Goal: Task Accomplishment & Management: Manage account settings

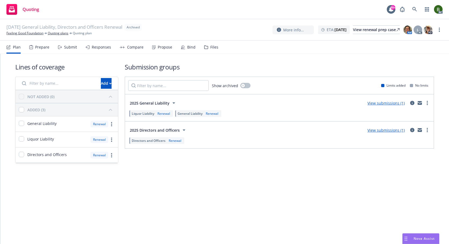
click at [212, 48] on div "Files" at bounding box center [214, 47] width 8 height 4
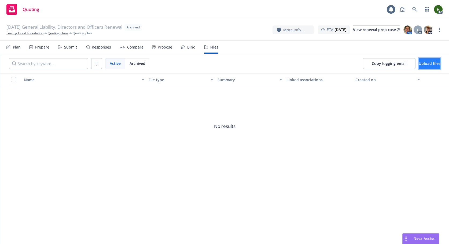
click at [419, 64] on span "Upload files" at bounding box center [430, 63] width 22 height 5
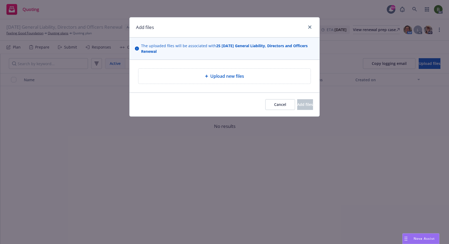
click at [250, 76] on div "Upload new files" at bounding box center [225, 76] width 164 height 6
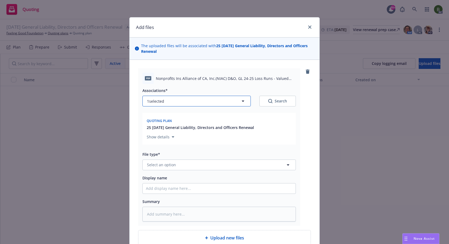
click at [214, 105] on button "1 selected" at bounding box center [196, 101] width 108 height 11
type textarea "x"
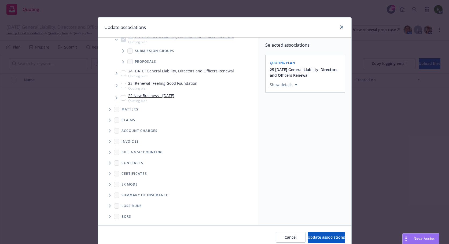
scroll to position [23, 0]
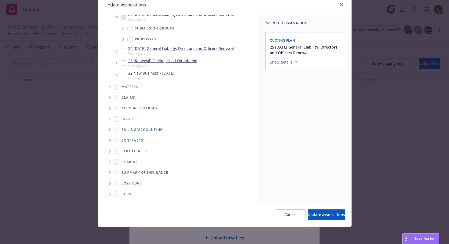
click at [109, 182] on icon "Folder Tree Example" at bounding box center [110, 183] width 2 height 3
click at [121, 193] on input "Folder Tree Example" at bounding box center [123, 192] width 5 height 5
checkbox input "true"
click at [291, 100] on div "Select an option" at bounding box center [302, 99] width 57 height 5
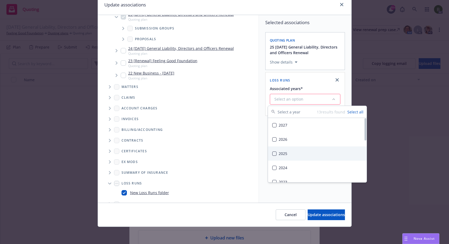
click at [284, 154] on div "2025" at bounding box center [317, 153] width 99 height 14
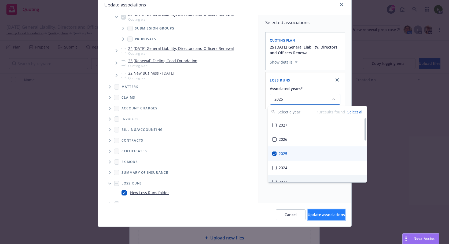
click at [308, 213] on span "Update associations" at bounding box center [326, 214] width 37 height 5
type textarea "x"
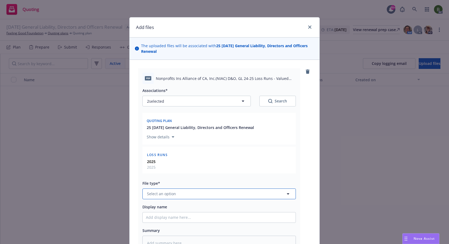
click at [178, 195] on button "Select an option" at bounding box center [218, 193] width 153 height 11
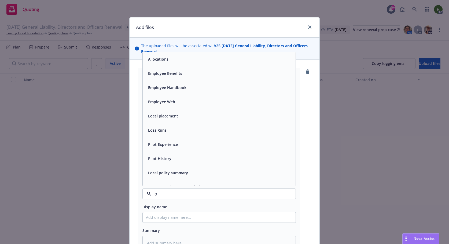
type input "l"
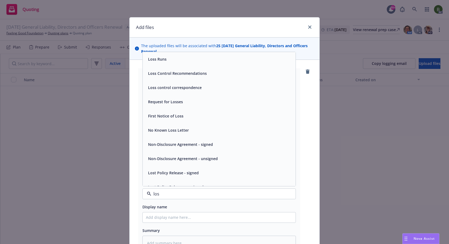
type input "loss"
click at [162, 57] on span "Loss Runs" at bounding box center [157, 59] width 19 height 6
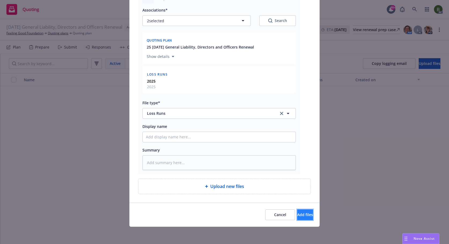
click at [297, 215] on span "Add files" at bounding box center [305, 214] width 16 height 5
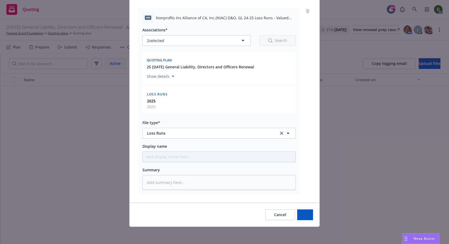
scroll to position [61, 0]
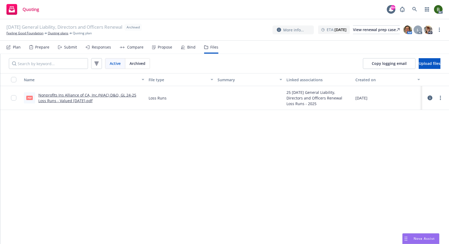
click at [430, 98] on icon at bounding box center [429, 97] width 5 height 5
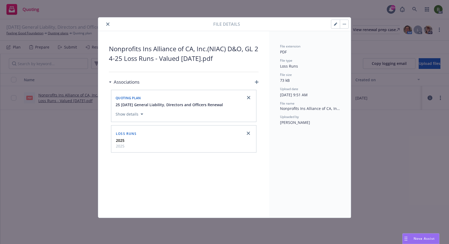
click at [334, 23] on icon "button" at bounding box center [335, 24] width 3 height 3
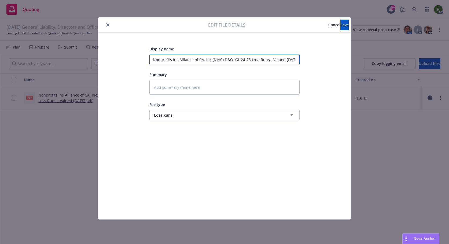
click at [242, 60] on input "Nonprofits Ins Alliance of CA, Inc.(NIAC) D&O, GL 24-25 Loss Runs - Valued 08-1…" at bounding box center [224, 59] width 150 height 11
type textarea "x"
type input "Nonprofits Ins Alliance of CA, Inc.(NIAC) D&O, GL 2-25 Loss Runs - Valued 08-10…"
type textarea "x"
type input "Nonprofits Ins Alliance of CA, Inc.(NIAC) D&O, GL 22-25 Loss Runs - Valued 08-1…"
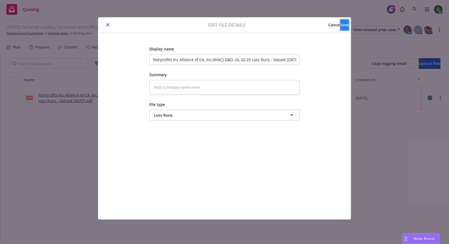
click at [340, 24] on button "Save" at bounding box center [344, 25] width 8 height 11
type textarea "x"
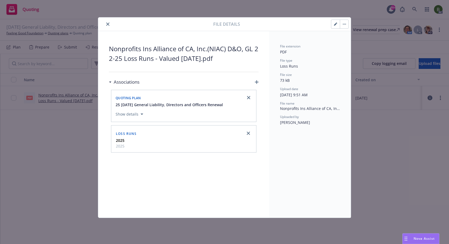
click at [108, 24] on icon "close" at bounding box center [107, 24] width 3 height 3
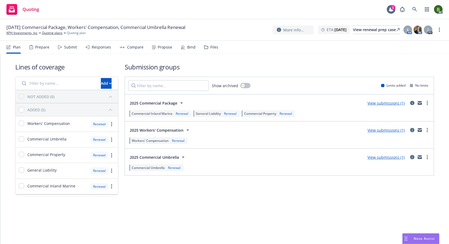
click at [214, 47] on div "Files" at bounding box center [214, 47] width 8 height 4
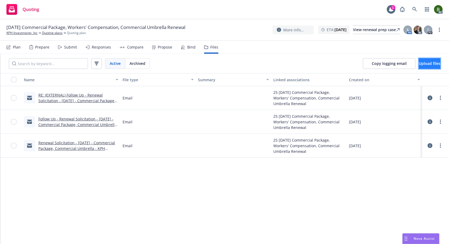
click at [420, 66] on button "Upload files" at bounding box center [430, 63] width 22 height 11
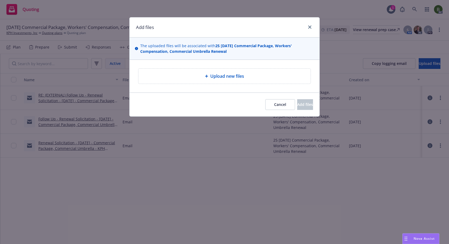
click at [234, 75] on span "Upload new files" at bounding box center [227, 76] width 34 height 6
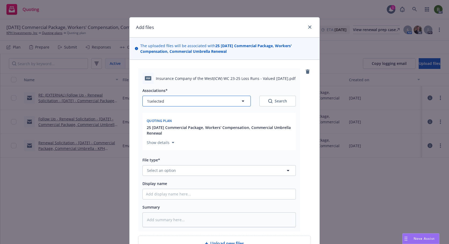
click at [223, 102] on button "1 selected" at bounding box center [196, 101] width 108 height 11
type textarea "x"
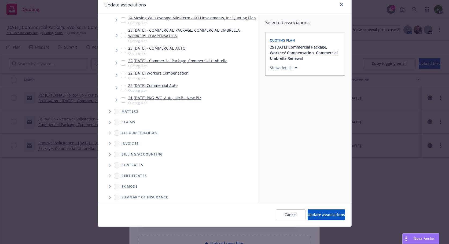
scroll to position [156, 0]
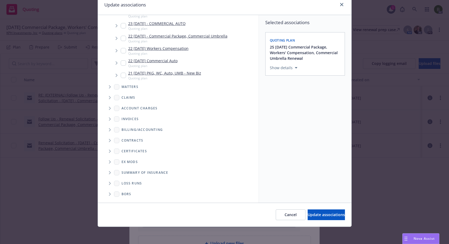
click at [109, 184] on icon "Folder Tree Example" at bounding box center [110, 183] width 2 height 3
click at [121, 202] on div "2025" at bounding box center [129, 203] width 17 height 8
checkbox input "true"
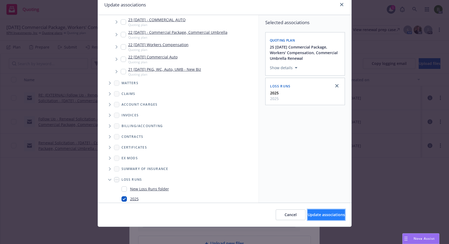
click at [324, 216] on span "Update associations" at bounding box center [326, 214] width 37 height 5
type textarea "x"
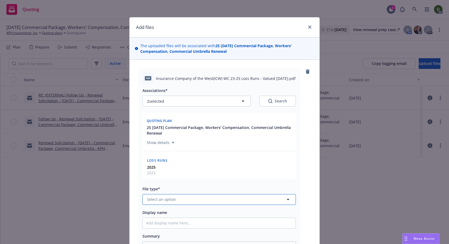
click at [230, 199] on button "Select an option" at bounding box center [218, 199] width 153 height 11
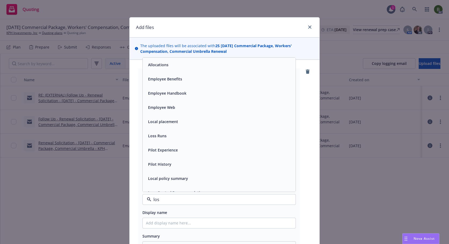
type input "loss"
click at [174, 71] on div "Loss Runs" at bounding box center [219, 65] width 153 height 14
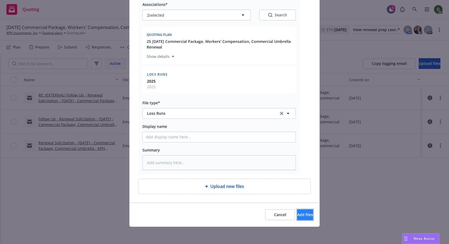
click at [297, 215] on span "Add files" at bounding box center [305, 214] width 16 height 5
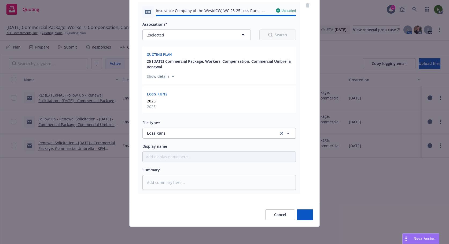
type textarea "x"
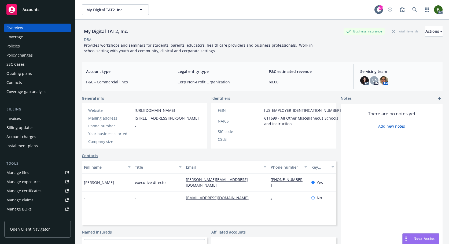
click at [12, 43] on div "Policies" at bounding box center [12, 46] width 13 height 9
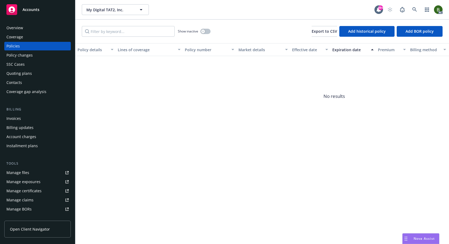
click at [27, 169] on div "Manage files" at bounding box center [17, 172] width 23 height 9
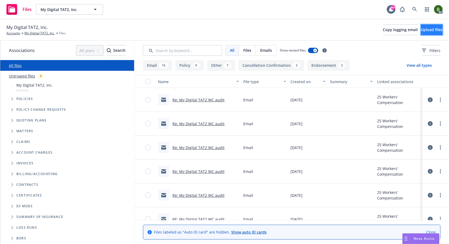
click at [421, 27] on span "Upload files" at bounding box center [432, 29] width 22 height 5
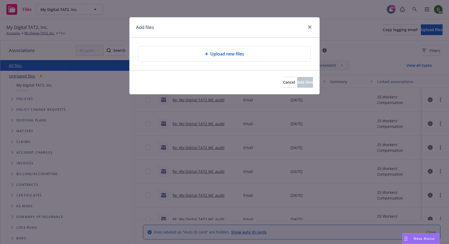
click at [236, 53] on span "Upload new files" at bounding box center [227, 54] width 34 height 6
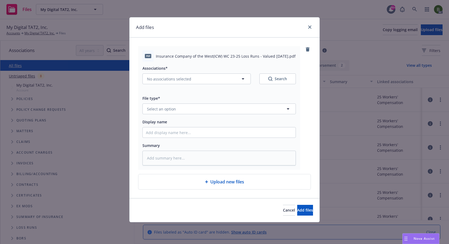
click at [262, 217] on div "Cancel Add files" at bounding box center [225, 210] width 190 height 24
click at [283, 209] on span "Cancel" at bounding box center [289, 210] width 12 height 5
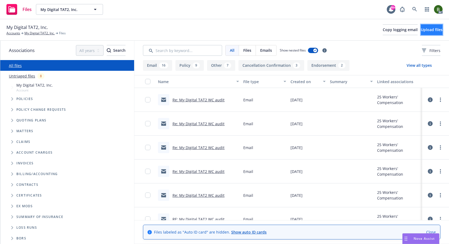
click at [421, 29] on span "Upload files" at bounding box center [432, 29] width 22 height 5
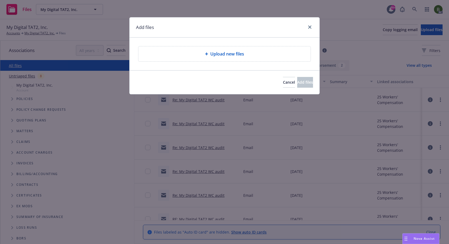
click at [209, 55] on div at bounding box center [207, 53] width 5 height 3
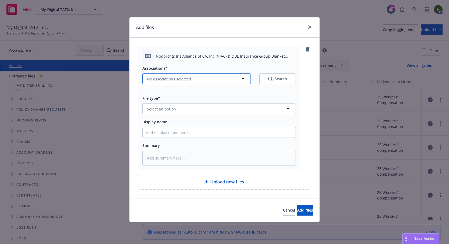
click at [174, 78] on span "No associations selected" at bounding box center [169, 79] width 44 height 6
type textarea "x"
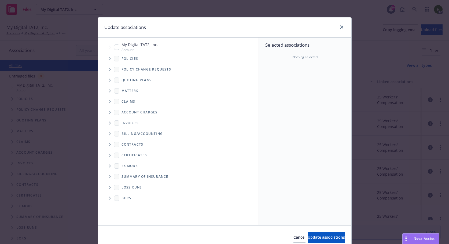
click at [108, 60] on span "Tree Example" at bounding box center [109, 58] width 9 height 9
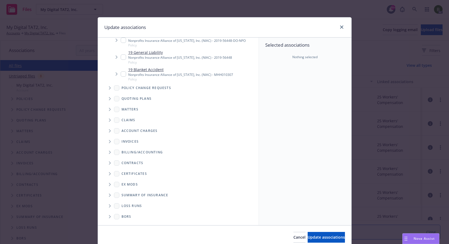
scroll to position [211, 0]
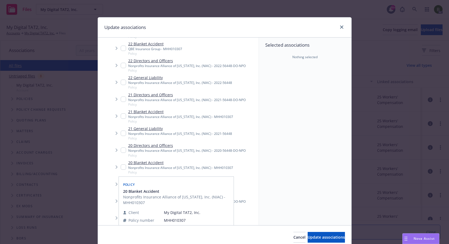
click at [121, 168] on input "Tree Example" at bounding box center [123, 166] width 5 height 5
checkbox input "true"
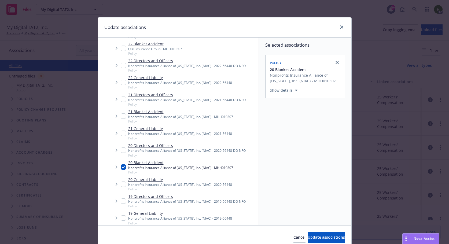
click at [121, 151] on input "Tree Example" at bounding box center [123, 149] width 5 height 5
checkbox input "true"
click at [121, 184] on input "Tree Example" at bounding box center [123, 184] width 5 height 5
checkbox input "true"
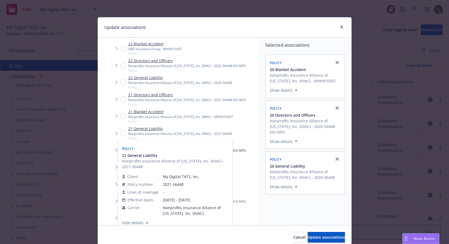
click at [123, 134] on input "Tree Example" at bounding box center [123, 133] width 5 height 5
checkbox input "true"
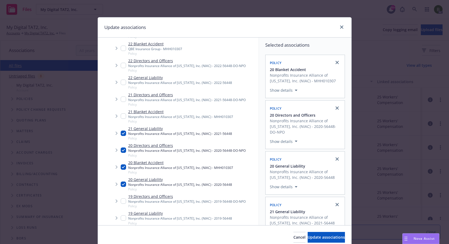
click at [123, 117] on input "Tree Example" at bounding box center [123, 115] width 5 height 5
checkbox input "true"
click at [121, 100] on input "Tree Example" at bounding box center [123, 99] width 5 height 5
checkbox input "true"
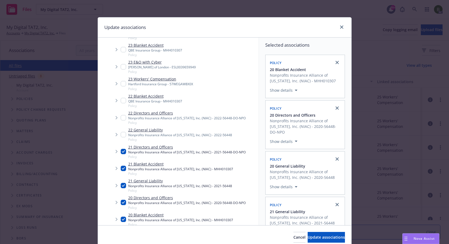
scroll to position [157, 0]
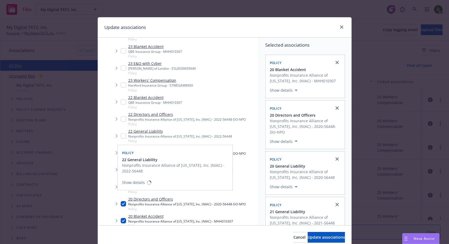
click at [121, 136] on input "Tree Example" at bounding box center [123, 135] width 5 height 5
checkbox input "true"
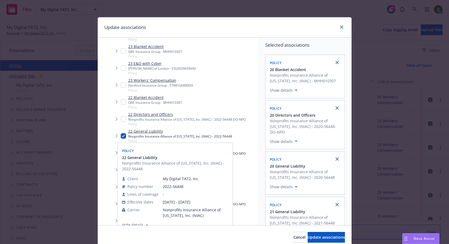
click at [121, 119] on input "Tree Example" at bounding box center [123, 118] width 5 height 5
checkbox input "true"
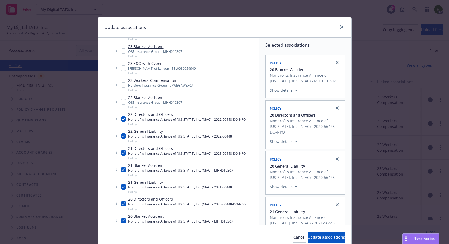
click at [121, 101] on input "Tree Example" at bounding box center [123, 101] width 5 height 5
checkbox input "true"
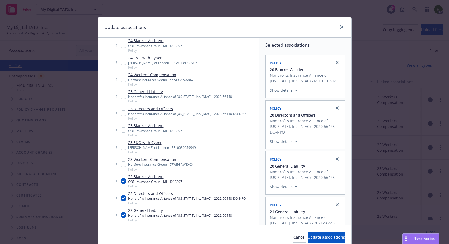
scroll to position [77, 0]
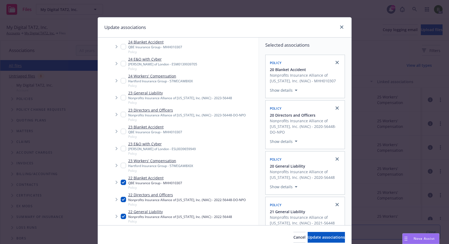
click at [121, 132] on input "Tree Example" at bounding box center [123, 131] width 5 height 5
checkbox input "true"
click at [121, 116] on input "Tree Example" at bounding box center [123, 114] width 5 height 5
checkbox input "true"
click at [121, 97] on input "Tree Example" at bounding box center [123, 97] width 5 height 5
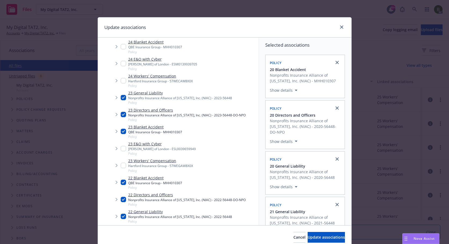
checkbox input "true"
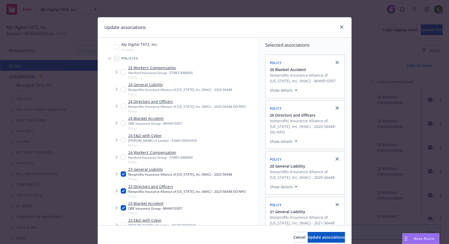
scroll to position [0, 0]
click at [121, 124] on input "Tree Example" at bounding box center [123, 123] width 5 height 5
checkbox input "true"
click at [121, 105] on input "Tree Example" at bounding box center [123, 106] width 5 height 5
checkbox input "true"
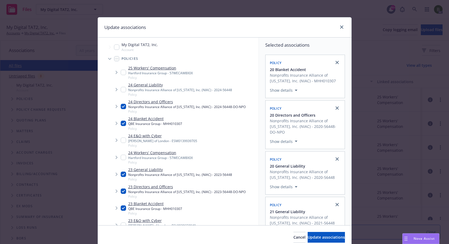
click at [121, 88] on input "Tree Example" at bounding box center [123, 89] width 5 height 5
checkbox input "true"
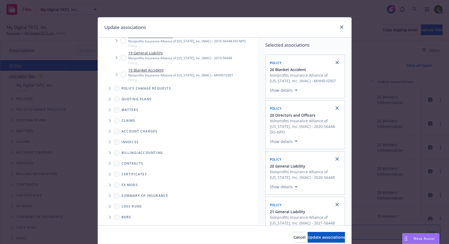
scroll to position [372, 0]
click at [106, 205] on span "Folder Tree Example" at bounding box center [109, 206] width 9 height 9
click at [121, 223] on input "Folder Tree Example" at bounding box center [123, 225] width 5 height 5
checkbox input "true"
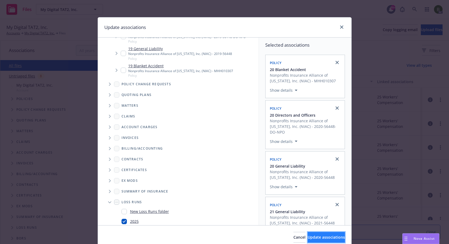
click at [308, 236] on span "Update associations" at bounding box center [326, 237] width 37 height 5
type textarea "x"
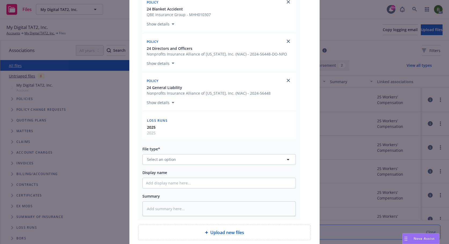
scroll to position [614, 0]
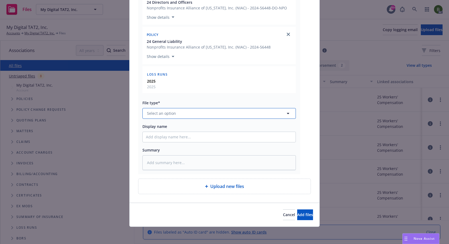
click at [178, 111] on button "Select an option" at bounding box center [218, 113] width 153 height 11
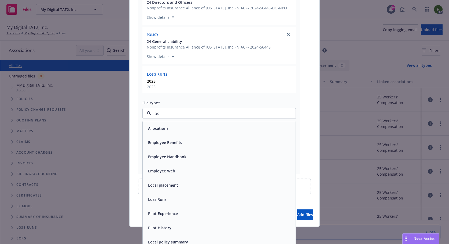
type input "loss"
click at [157, 136] on div "Loss Control Recommendations" at bounding box center [219, 142] width 153 height 14
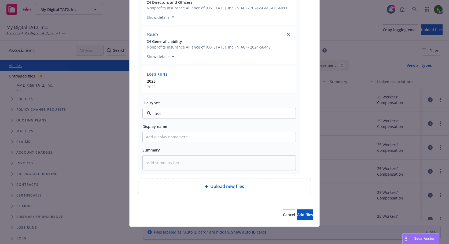
type textarea "x"
click at [166, 117] on button "Loss Control Recommendations" at bounding box center [218, 113] width 153 height 11
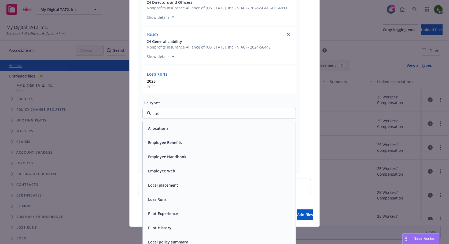
type input "loss"
click at [154, 126] on span "Loss Runs" at bounding box center [157, 128] width 19 height 6
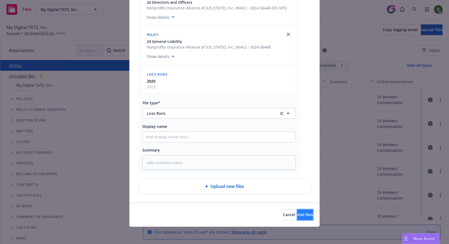
click at [297, 217] on button "Add files" at bounding box center [305, 214] width 16 height 11
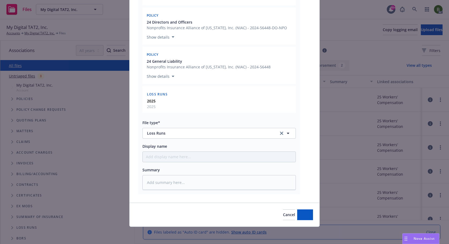
scroll to position [594, 0]
type textarea "x"
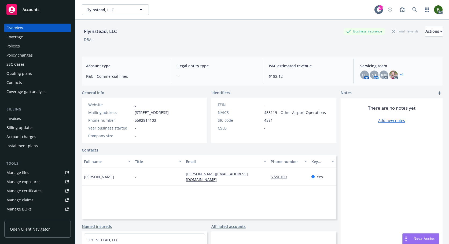
click at [14, 48] on div "Policies" at bounding box center [12, 46] width 13 height 9
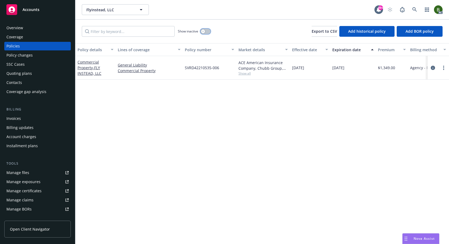
click at [208, 32] on button "button" at bounding box center [205, 31] width 10 height 5
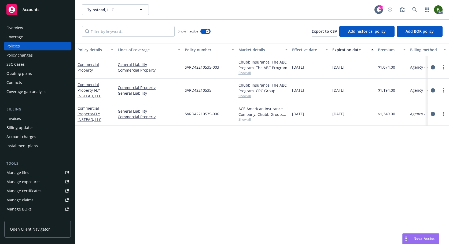
click at [246, 120] on span "Show all" at bounding box center [262, 119] width 49 height 5
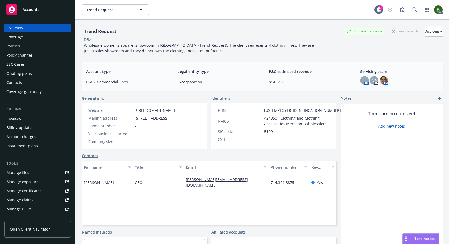
click at [29, 176] on link "Manage files" at bounding box center [37, 172] width 66 height 9
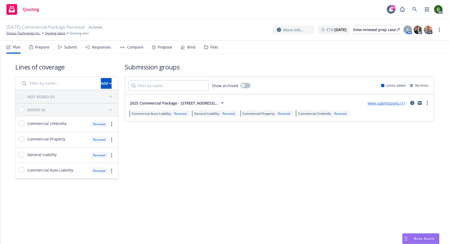
click at [210, 48] on div "Files" at bounding box center [214, 47] width 8 height 4
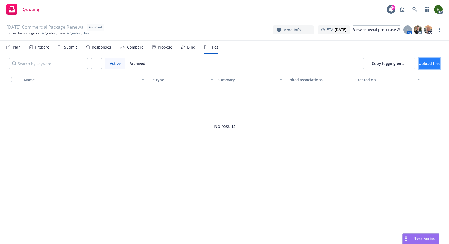
click at [436, 68] on button "Upload files" at bounding box center [430, 63] width 22 height 11
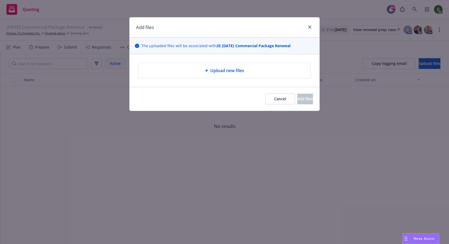
click at [234, 69] on span "Upload new files" at bounding box center [227, 70] width 34 height 6
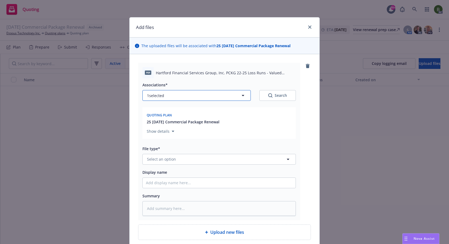
click at [171, 98] on button "1 selected" at bounding box center [196, 95] width 108 height 11
type textarea "x"
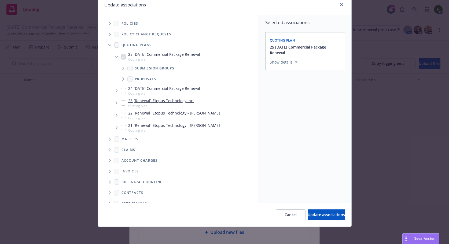
scroll to position [52, 0]
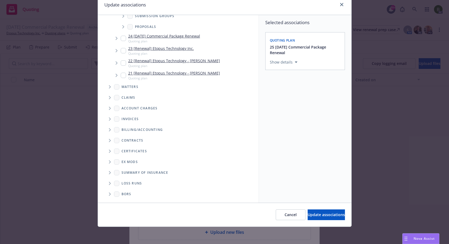
click at [108, 185] on span "Folder Tree Example" at bounding box center [109, 183] width 9 height 9
click at [122, 191] on input "Folder Tree Example" at bounding box center [123, 192] width 5 height 5
checkbox input "true"
click at [295, 95] on button "Select an option" at bounding box center [305, 99] width 71 height 11
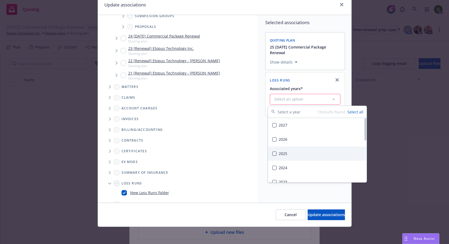
click at [276, 150] on div "2025" at bounding box center [317, 153] width 99 height 14
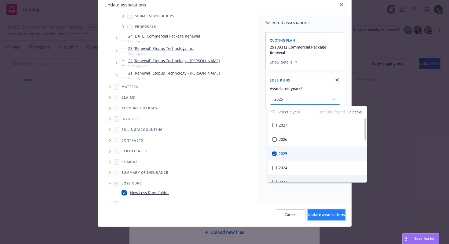
click at [317, 216] on span "Update associations" at bounding box center [326, 214] width 37 height 5
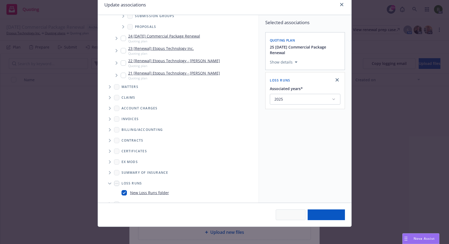
type textarea "x"
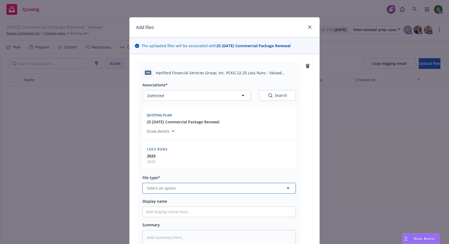
click at [241, 192] on button "Select an option" at bounding box center [218, 188] width 153 height 11
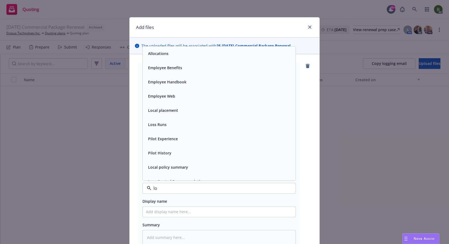
type input "los"
click at [166, 54] on div "Loss Runs" at bounding box center [219, 54] width 146 height 8
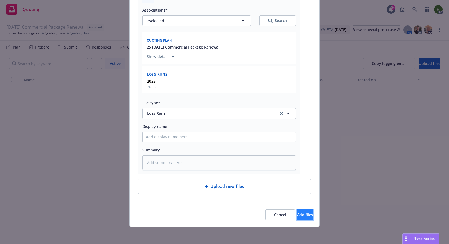
click at [306, 216] on button "Add files" at bounding box center [305, 214] width 16 height 11
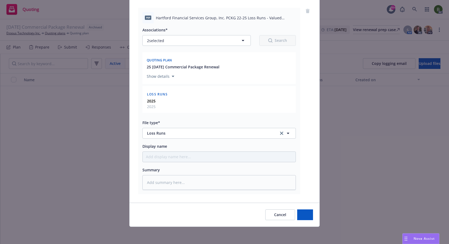
scroll to position [55, 0]
type textarea "x"
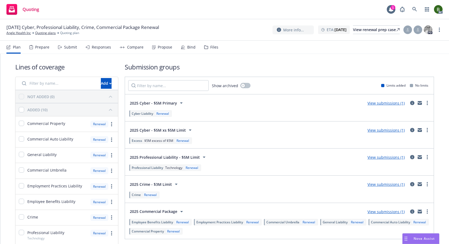
click at [210, 46] on div "Files" at bounding box center [214, 47] width 8 height 4
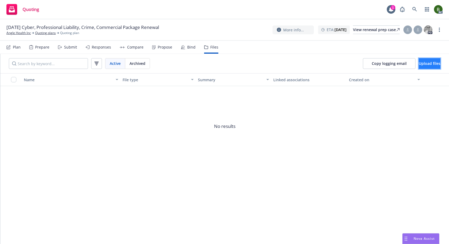
click at [422, 63] on span "Upload files" at bounding box center [430, 63] width 22 height 5
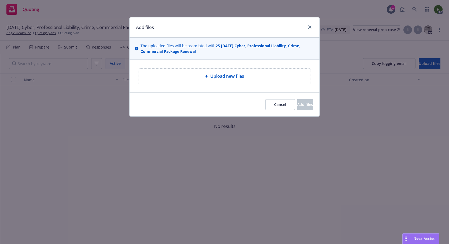
click at [230, 80] on div "Upload new files" at bounding box center [224, 76] width 172 height 15
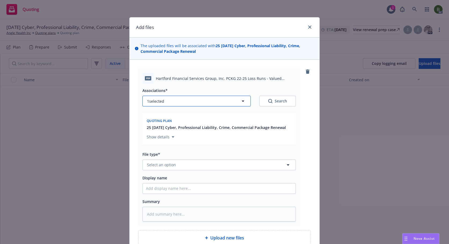
click at [194, 105] on button "1 selected" at bounding box center [196, 101] width 108 height 11
type textarea "x"
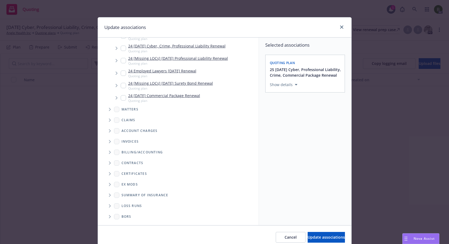
scroll to position [328, 0]
click at [109, 206] on icon "Folder Tree Example" at bounding box center [110, 205] width 2 height 3
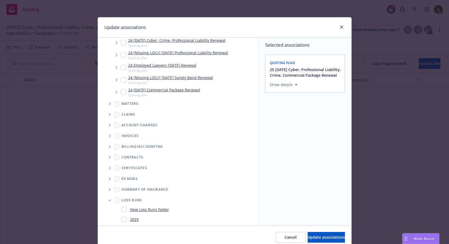
click at [121, 222] on input "Folder Tree Example" at bounding box center [123, 219] width 5 height 5
checkbox input "true"
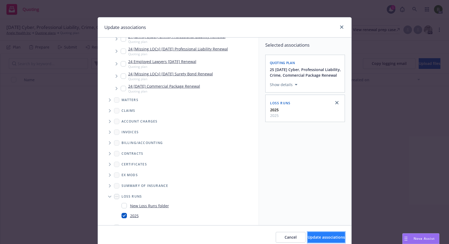
click at [323, 236] on span "Update associations" at bounding box center [326, 237] width 37 height 5
type textarea "x"
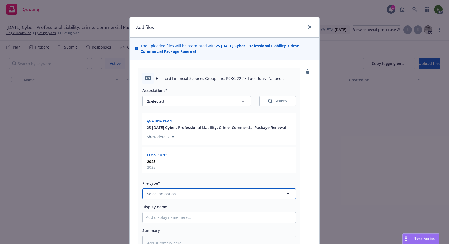
click at [184, 197] on button "Select an option" at bounding box center [218, 193] width 153 height 11
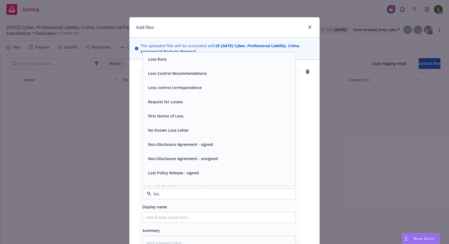
type input "loss"
click at [164, 64] on div "Loss Runs" at bounding box center [219, 59] width 153 height 14
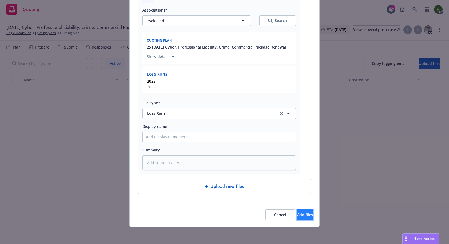
click at [302, 211] on button "Add files" at bounding box center [305, 214] width 16 height 11
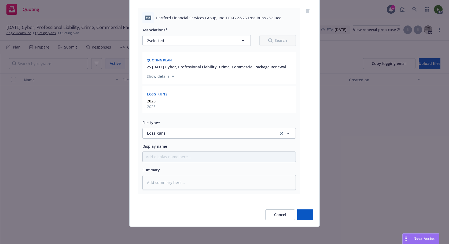
scroll to position [61, 0]
type textarea "x"
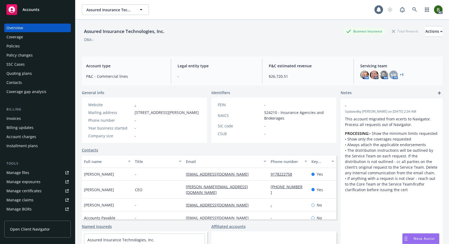
click at [8, 48] on div "Policies" at bounding box center [12, 46] width 13 height 9
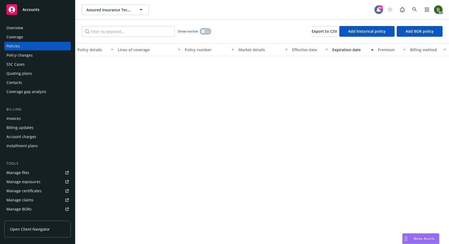
click at [202, 32] on icon "button" at bounding box center [203, 31] width 2 height 2
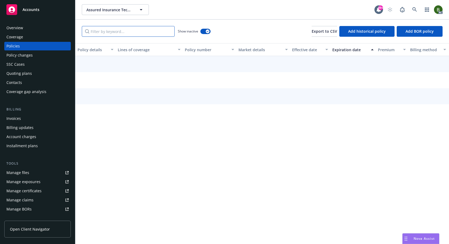
click at [122, 30] on input "Filter by keyword..." at bounding box center [128, 31] width 93 height 11
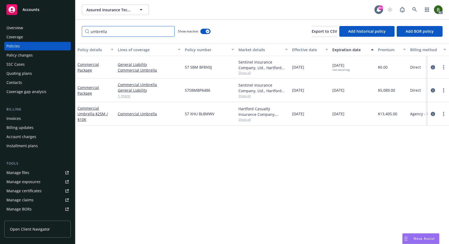
drag, startPoint x: 110, startPoint y: 33, endPoint x: 66, endPoint y: 29, distance: 44.2
click at [66, 29] on div "Accounts Overview Coverage Policies Policy changes SSC Cases Quoting plans Cont…" at bounding box center [224, 122] width 449 height 244
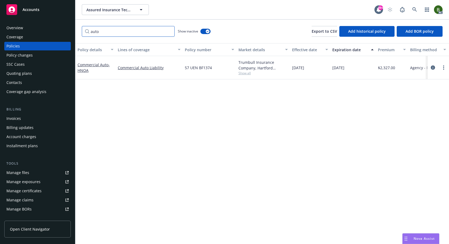
drag, startPoint x: 109, startPoint y: 32, endPoint x: 81, endPoint y: 35, distance: 28.0
click at [81, 35] on div "auto Show inactive Export to CSV Add historical policy Add BOR policy" at bounding box center [261, 32] width 373 height 24
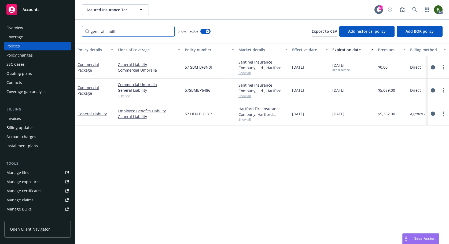
drag, startPoint x: 103, startPoint y: 32, endPoint x: 73, endPoint y: 32, distance: 29.2
click at [73, 32] on div "Accounts Overview Coverage Policies Policy changes SSC Cases Quoting plans Cont…" at bounding box center [224, 122] width 449 height 244
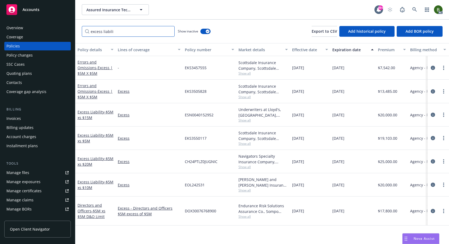
drag, startPoint x: 115, startPoint y: 32, endPoint x: 67, endPoint y: 24, distance: 48.6
click at [67, 24] on div "Accounts Overview Coverage Policies Policy changes SSC Cases Quoting plans Cont…" at bounding box center [224, 122] width 449 height 244
paste input "E&O with Cyber"
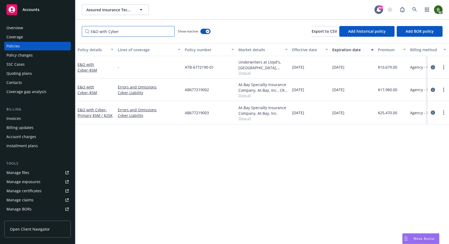
type input "E&O with Cyber"
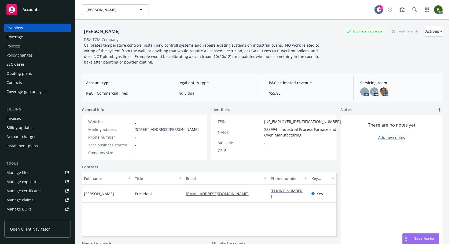
click at [23, 44] on div "Policies" at bounding box center [37, 46] width 62 height 9
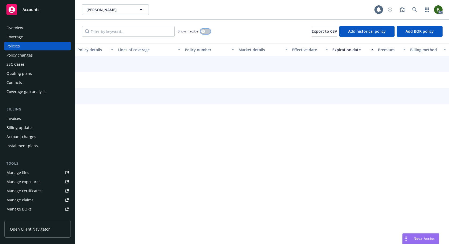
click at [205, 30] on div "button" at bounding box center [203, 31] width 4 height 4
click at [149, 34] on input "Filter by keyword..." at bounding box center [128, 31] width 93 height 11
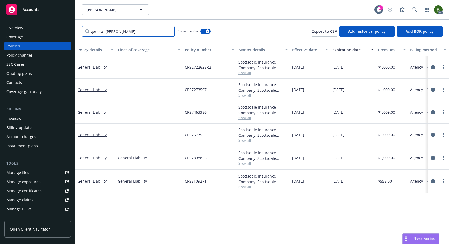
type input "general liab"
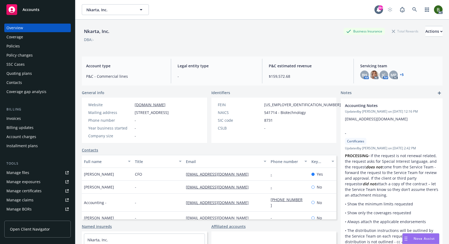
click at [17, 45] on div "Policies" at bounding box center [12, 46] width 13 height 9
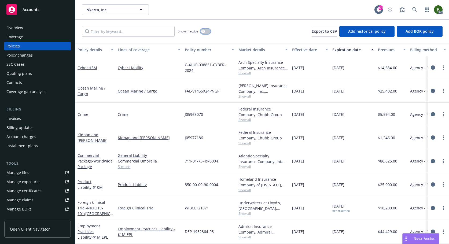
click at [205, 33] on button "button" at bounding box center [205, 31] width 10 height 5
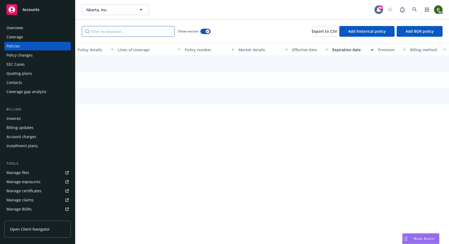
click at [153, 34] on input "Filter by keyword..." at bounding box center [128, 31] width 93 height 11
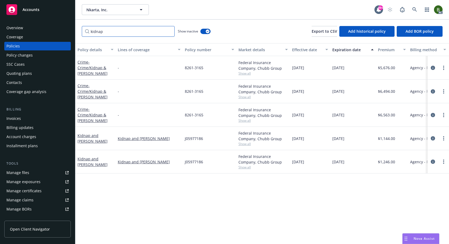
type input "kidnap"
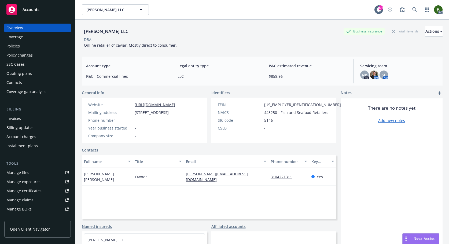
click at [18, 45] on div "Policies" at bounding box center [12, 46] width 13 height 9
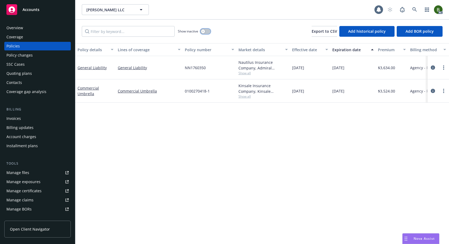
click at [206, 31] on button "button" at bounding box center [205, 31] width 10 height 5
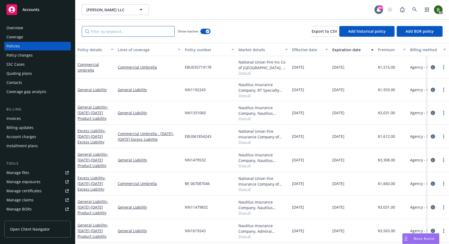
click at [120, 32] on input "Filter by keyword..." at bounding box center [128, 31] width 93 height 11
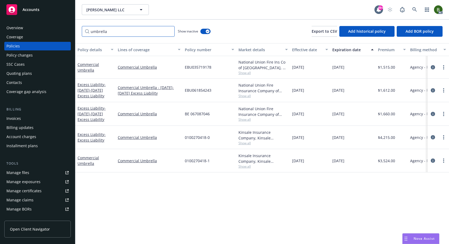
type input "umbrella"
click at [247, 74] on span "Show all" at bounding box center [262, 73] width 49 height 5
drag, startPoint x: 182, startPoint y: 66, endPoint x: 213, endPoint y: 66, distance: 31.1
click at [213, 66] on div "Commercial Umbrella Commercial Umbrella EBU035719178 National Union Fire Ins Co…" at bounding box center [333, 67] width 517 height 23
copy div "EBU035719178"
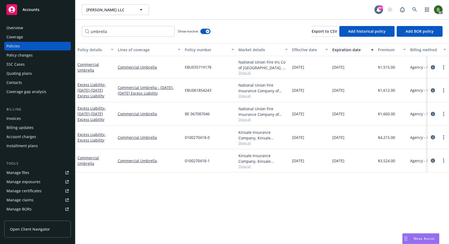
click at [246, 73] on span "Show all" at bounding box center [262, 73] width 49 height 5
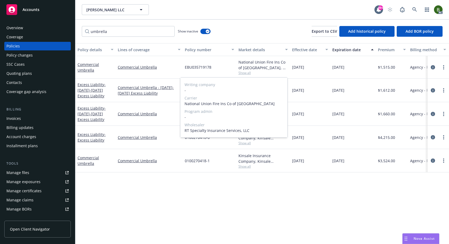
click at [200, 104] on span "National Union Fire Ins Co of Pittsburgh" at bounding box center [233, 104] width 99 height 6
copy span "National Union Fire Ins Co of Pittsburgh"
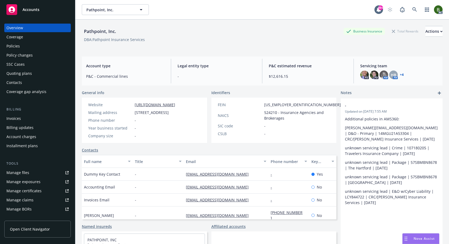
click at [26, 46] on div "Policies" at bounding box center [37, 46] width 62 height 9
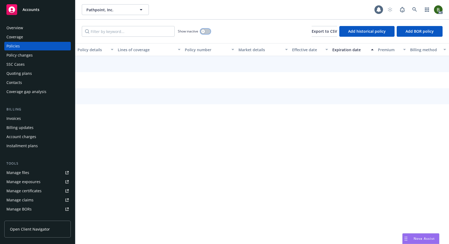
click at [205, 32] on button "button" at bounding box center [205, 31] width 10 height 5
click at [153, 33] on input "Filter by keyword..." at bounding box center [128, 31] width 93 height 11
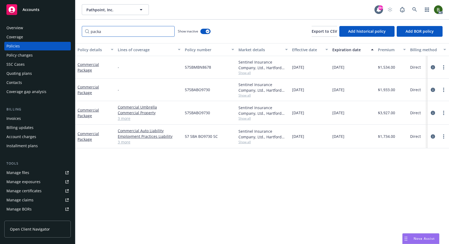
type input "packa"
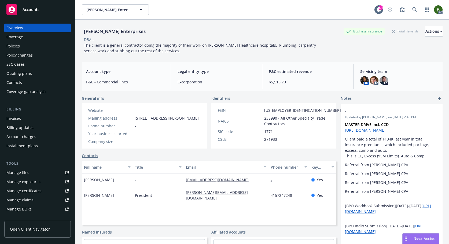
click at [18, 47] on div "Policies" at bounding box center [12, 46] width 13 height 9
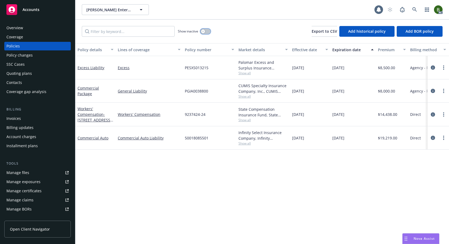
click at [207, 30] on button "button" at bounding box center [205, 31] width 10 height 5
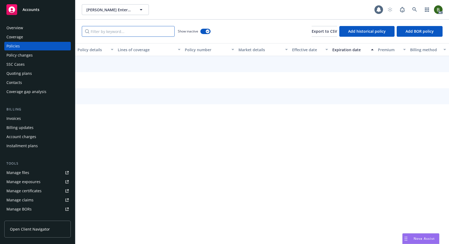
click at [162, 35] on input "Filter by keyword..." at bounding box center [128, 31] width 93 height 11
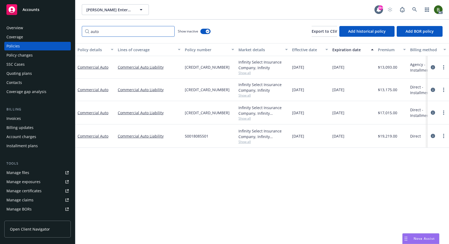
type input "auto"
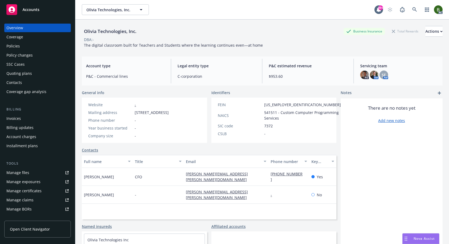
click at [24, 47] on div "Policies" at bounding box center [37, 46] width 62 height 9
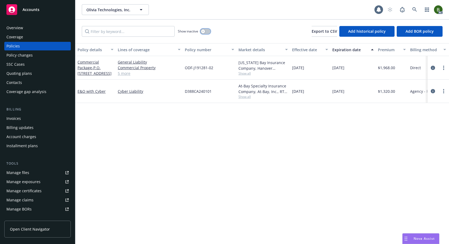
drag, startPoint x: 203, startPoint y: 32, endPoint x: 192, endPoint y: 34, distance: 11.1
click at [203, 32] on icon "button" at bounding box center [203, 31] width 2 height 2
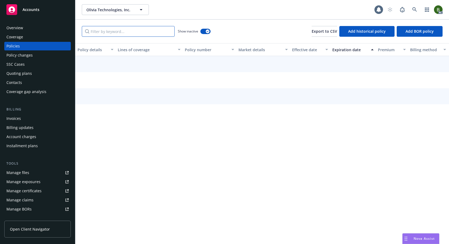
click at [150, 34] on input "Filter by keyword..." at bounding box center [128, 31] width 93 height 11
paste input "E&O with Cyber"
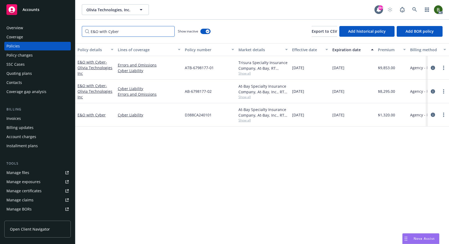
type input "E&O with Cyber"
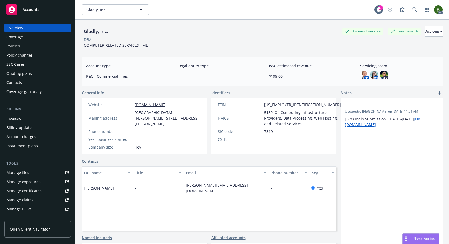
click at [21, 49] on div "Policies" at bounding box center [37, 46] width 62 height 9
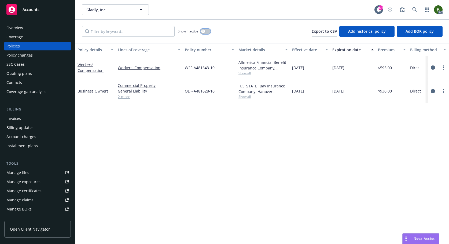
click at [207, 31] on button "button" at bounding box center [205, 31] width 10 height 5
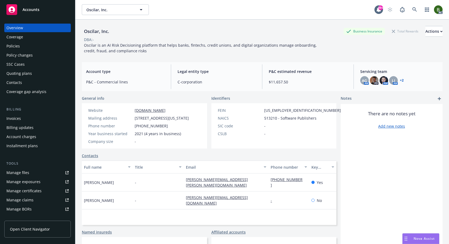
drag, startPoint x: 10, startPoint y: 46, endPoint x: 19, endPoint y: 46, distance: 8.6
click at [10, 46] on div "Policies" at bounding box center [12, 46] width 13 height 9
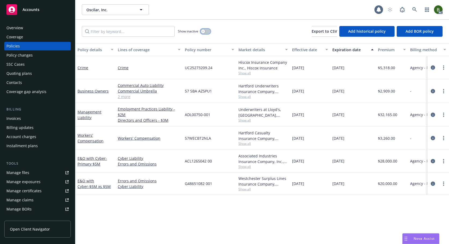
click at [208, 31] on button "button" at bounding box center [205, 31] width 10 height 5
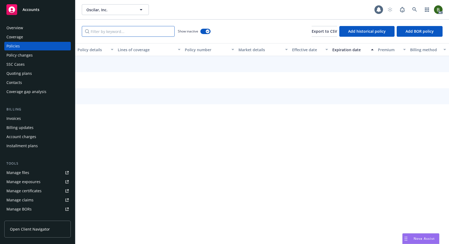
click at [143, 33] on input "Filter by keyword..." at bounding box center [128, 31] width 93 height 11
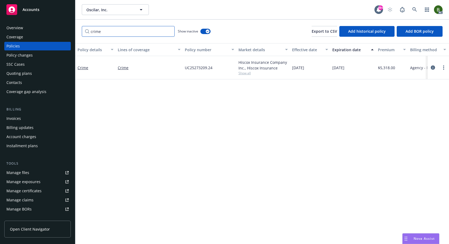
type input "crime"
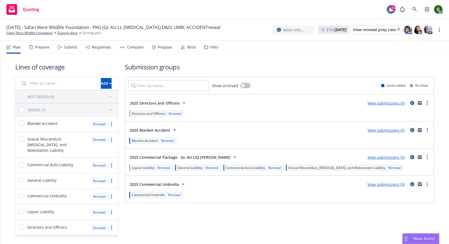
click at [213, 51] on div "Files" at bounding box center [211, 47] width 14 height 13
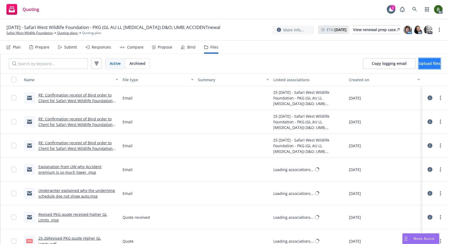
click at [427, 63] on span "Upload files" at bounding box center [430, 63] width 22 height 5
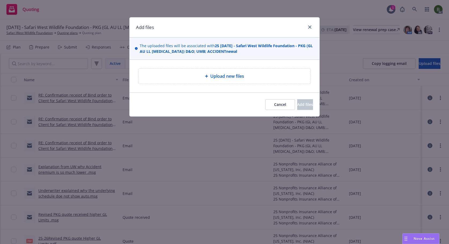
click at [221, 77] on span "Upload new files" at bounding box center [227, 76] width 34 height 6
click at [241, 75] on span "Upload new files" at bounding box center [227, 76] width 34 height 6
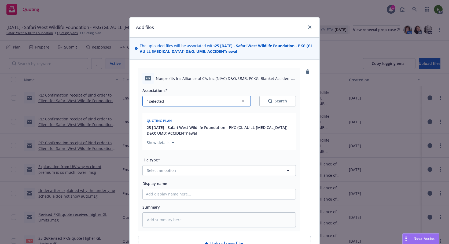
click at [214, 100] on button "1 selected" at bounding box center [196, 101] width 108 height 11
type textarea "x"
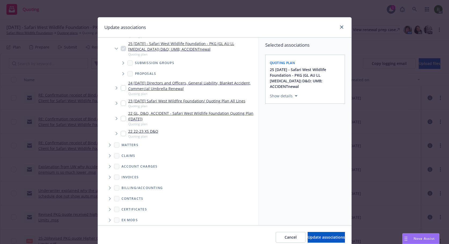
scroll to position [82, 0]
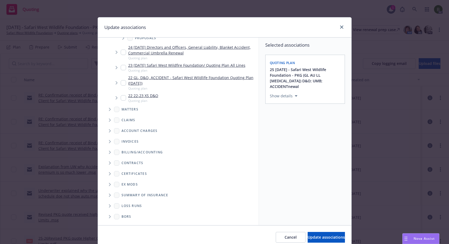
click at [109, 206] on icon "Folder Tree Example" at bounding box center [110, 205] width 2 height 3
click at [121, 223] on input "Folder Tree Example" at bounding box center [123, 225] width 5 height 5
checkbox input "true"
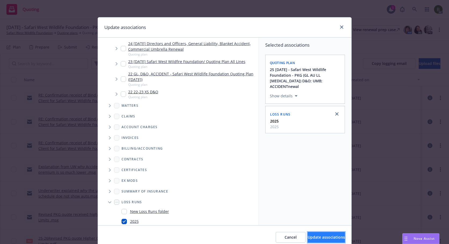
click at [308, 235] on span "Update associations" at bounding box center [326, 237] width 37 height 5
type textarea "x"
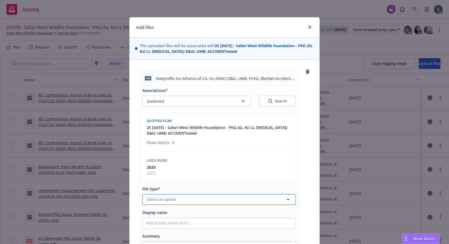
click at [215, 195] on button "Select an option" at bounding box center [218, 199] width 153 height 11
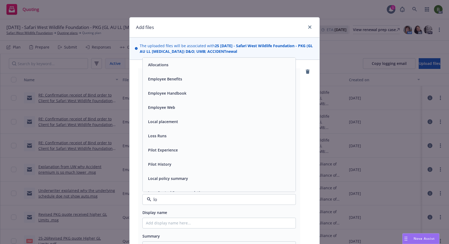
type input "los"
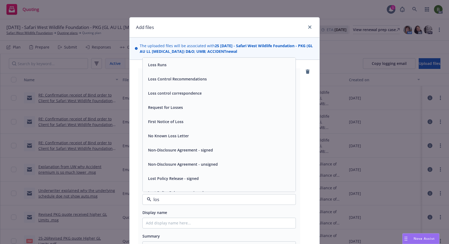
click at [147, 69] on div "Loss Runs" at bounding box center [219, 65] width 153 height 14
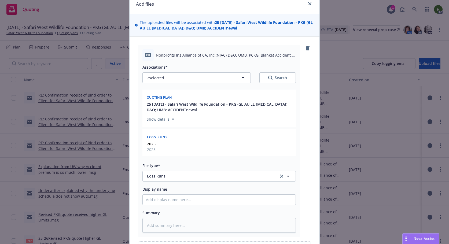
scroll to position [86, 0]
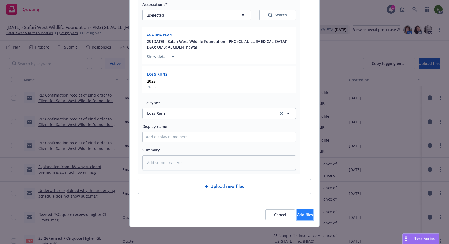
click at [297, 212] on span "Add files" at bounding box center [305, 214] width 16 height 5
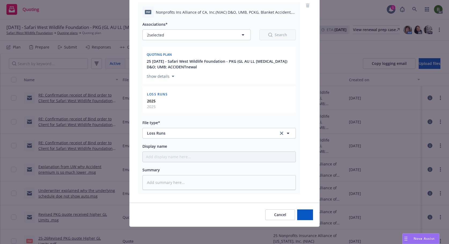
scroll to position [66, 0]
type textarea "x"
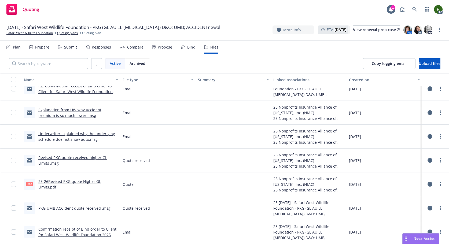
scroll to position [0, 0]
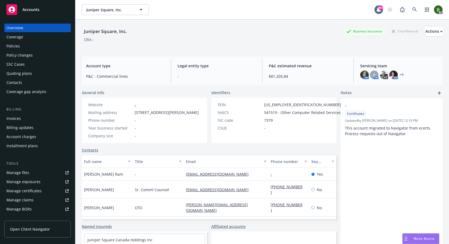
click at [26, 46] on div "Policies" at bounding box center [37, 46] width 62 height 9
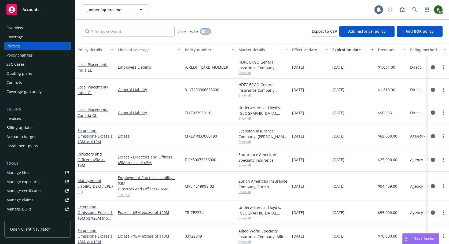
drag, startPoint x: 204, startPoint y: 32, endPoint x: 191, endPoint y: 38, distance: 14.4
click at [204, 32] on icon "button" at bounding box center [203, 31] width 2 height 2
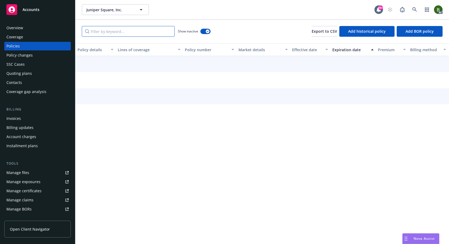
click at [139, 35] on input "Filter by keyword..." at bounding box center [128, 31] width 93 height 11
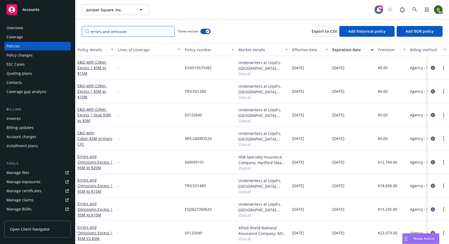
drag, startPoint x: 129, startPoint y: 31, endPoint x: 74, endPoint y: 32, distance: 55.5
click at [74, 32] on div "Accounts Overview Coverage Policies Policy changes SSC Cases Quoting plans Cont…" at bounding box center [224, 122] width 449 height 244
paste input "business travel"
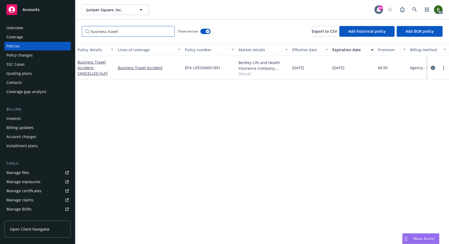
drag, startPoint x: 115, startPoint y: 29, endPoint x: 69, endPoint y: 26, distance: 45.4
click at [69, 26] on div "Accounts Overview Coverage Policies Policy changes SSC Cases Quoting plans Cont…" at bounding box center [224, 122] width 449 height 244
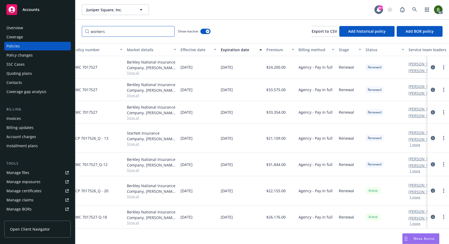
scroll to position [0, 2]
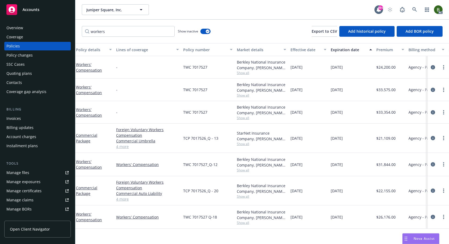
click at [198, 68] on span "TWC 7017527" at bounding box center [195, 67] width 24 height 6
click at [198, 67] on span "TWC 7017527" at bounding box center [195, 67] width 24 height 6
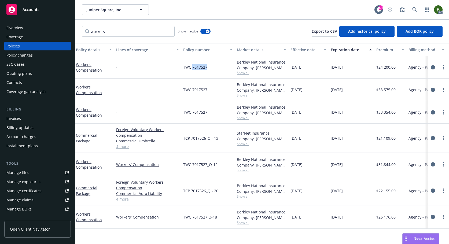
click at [198, 67] on span "TWC 7017527" at bounding box center [195, 67] width 24 height 6
drag, startPoint x: 111, startPoint y: 31, endPoint x: 71, endPoint y: 27, distance: 41.0
click at [71, 27] on div "Accounts Overview Coverage Policies Policy changes SSC Cases Quoting plans Cont…" at bounding box center [224, 122] width 449 height 244
paste input "E&O with Cyber"
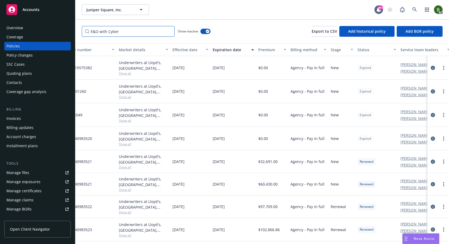
scroll to position [0, 0]
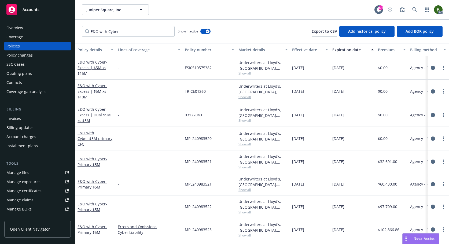
click at [204, 139] on span "MPL240983520" at bounding box center [198, 139] width 27 height 6
copy span "MPL240983520"
click at [263, 240] on div "Underwriters at Lloyd's, London, Lloyd's of London, CRC Group Show all" at bounding box center [263, 229] width 54 height 23
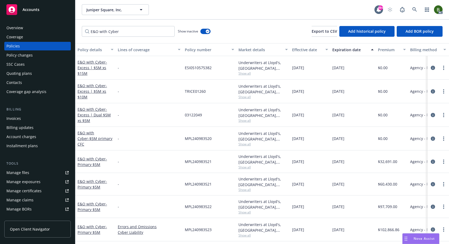
click at [202, 137] on span "MPL240983520" at bounding box center [198, 139] width 27 height 6
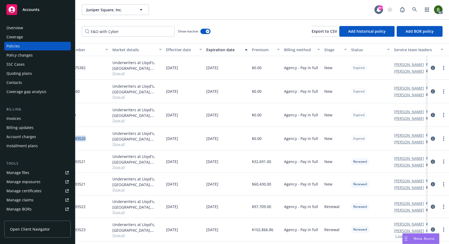
scroll to position [0, 127]
click at [125, 34] on input "E&O with Cyber" at bounding box center [128, 31] width 93 height 11
drag, startPoint x: 87, startPoint y: 27, endPoint x: 36, endPoint y: 22, distance: 51.9
click at [36, 22] on div "Accounts Overview Coverage Policies Policy changes SSC Cases Quoting plans Cont…" at bounding box center [224, 122] width 449 height 244
paste input "Intellectual Property Infringement Liability"
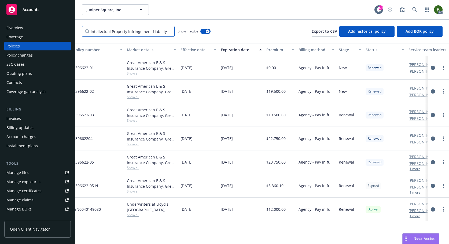
scroll to position [0, 23]
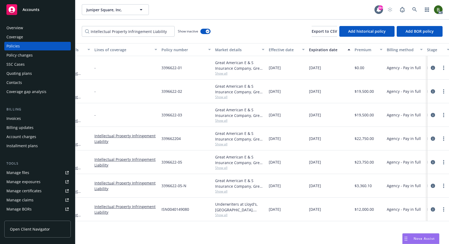
click at [217, 214] on span "Show all" at bounding box center [239, 215] width 49 height 5
click at [107, 32] on input "Intellectual Property Infringement Liability" at bounding box center [128, 31] width 93 height 11
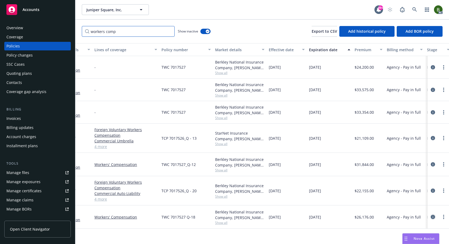
type input "workers comp"
click at [431, 217] on icon "circleInformation" at bounding box center [433, 217] width 4 height 4
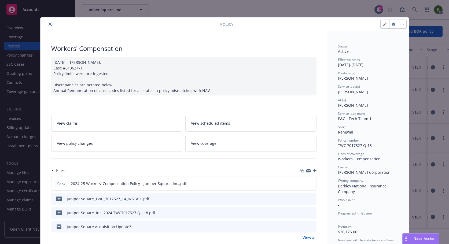
click at [310, 228] on button at bounding box center [311, 227] width 5 height 6
click at [309, 227] on icon "preview file" at bounding box center [311, 226] width 5 height 4
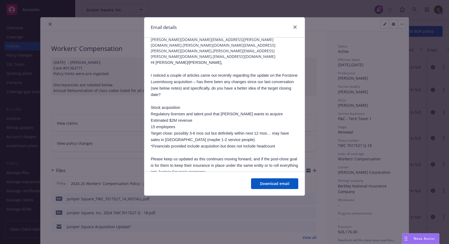
scroll to position [154, 0]
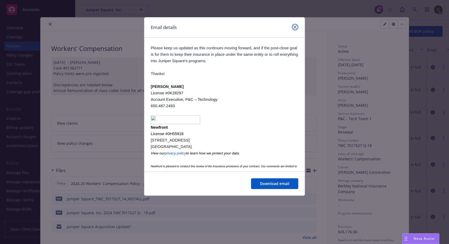
click at [296, 26] on icon "close" at bounding box center [294, 26] width 3 height 3
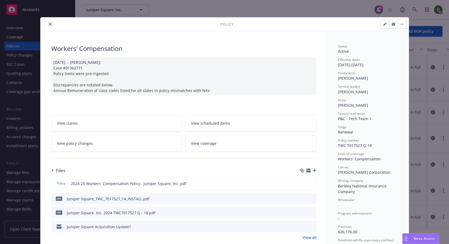
click at [310, 197] on icon "preview file" at bounding box center [311, 199] width 5 height 4
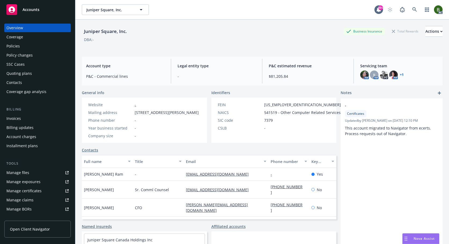
drag, startPoint x: 10, startPoint y: 47, endPoint x: 19, endPoint y: 44, distance: 8.6
click at [10, 47] on div "Policies" at bounding box center [12, 46] width 13 height 9
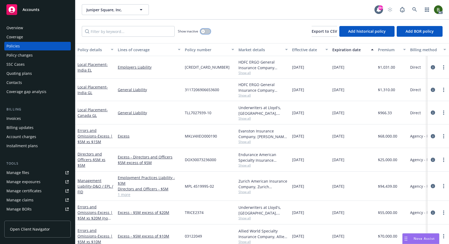
click at [209, 32] on button "button" at bounding box center [205, 31] width 10 height 5
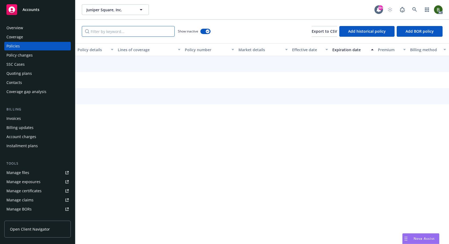
click at [141, 27] on input "Filter by keyword..." at bounding box center [128, 31] width 93 height 11
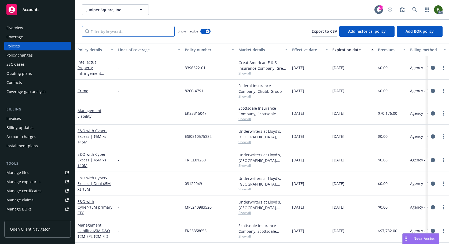
paste input "directors and"
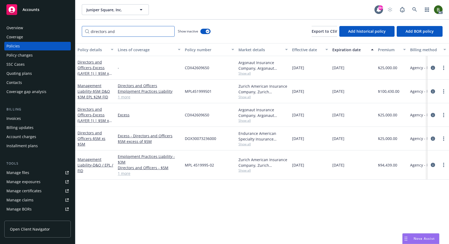
type input "directors and"
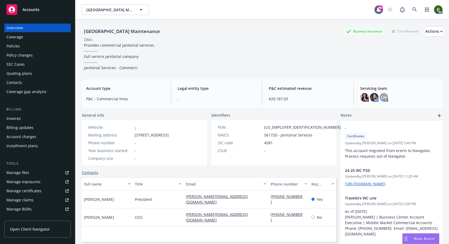
click at [22, 48] on div "Policies" at bounding box center [37, 46] width 62 height 9
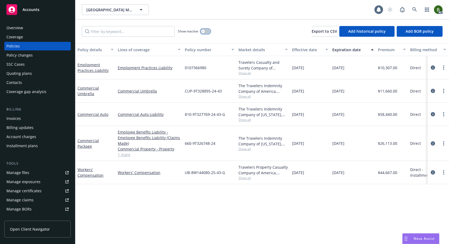
click at [206, 32] on button "button" at bounding box center [205, 31] width 10 height 5
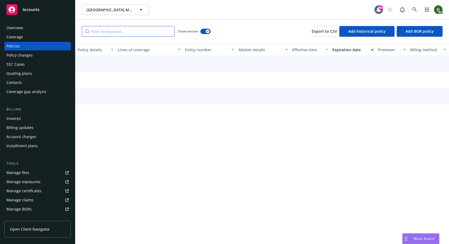
click at [135, 34] on input "Filter by keyword..." at bounding box center [128, 31] width 93 height 11
paste input "employment"
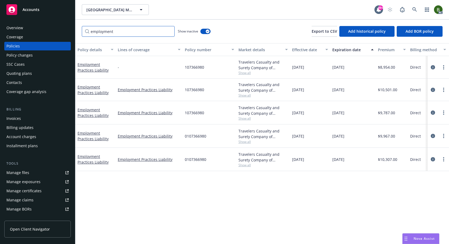
drag, startPoint x: 127, startPoint y: 32, endPoint x: 70, endPoint y: 35, distance: 56.6
click at [70, 35] on div "Accounts Overview Coverage Policies Policy changes SSC Cases Quoting plans Cont…" at bounding box center [224, 122] width 449 height 244
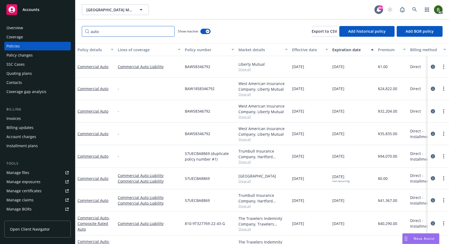
scroll to position [27, 0]
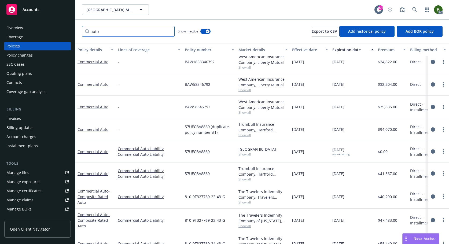
type input "auto"
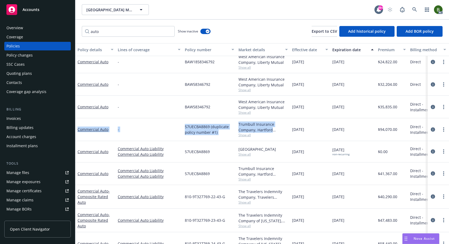
drag, startPoint x: 77, startPoint y: 121, endPoint x: 275, endPoint y: 131, distance: 197.3
click at [275, 131] on div "Commercial Auto - 57UECBA8869 (duplicate policy number #1) Trumbull Insurance C…" at bounding box center [333, 129] width 517 height 23
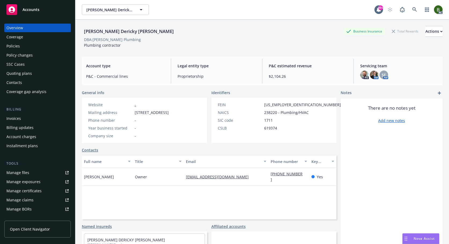
click at [13, 47] on div "Policies" at bounding box center [12, 46] width 13 height 9
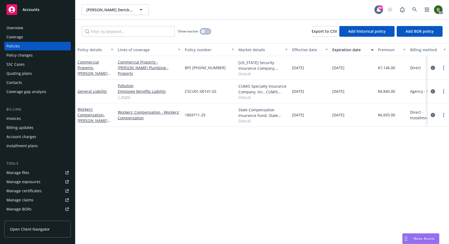
click at [208, 33] on button "button" at bounding box center [205, 31] width 10 height 5
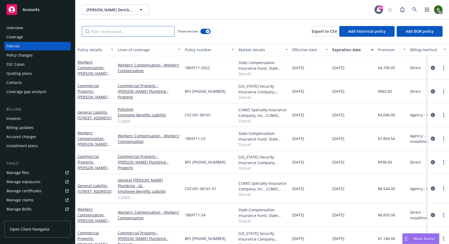
click at [127, 33] on input "Filter by keyword..." at bounding box center [128, 31] width 93 height 11
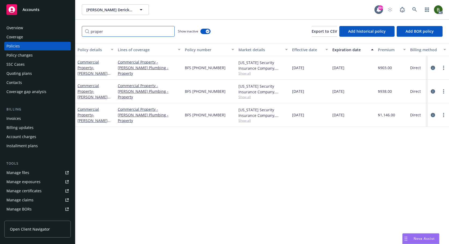
type input "proper"
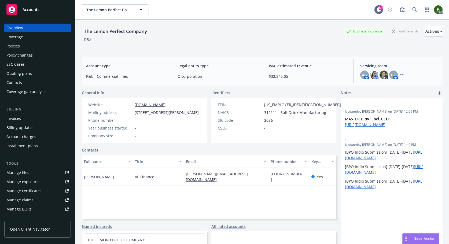
click at [14, 49] on div "Policies" at bounding box center [12, 46] width 13 height 9
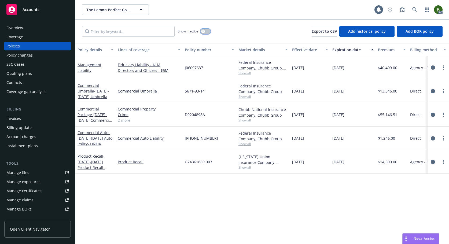
click at [208, 33] on button "button" at bounding box center [205, 31] width 10 height 5
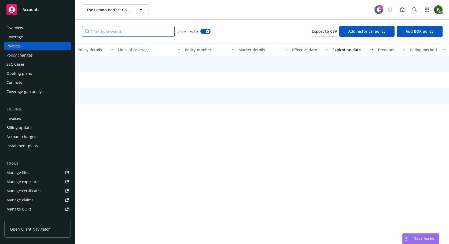
click at [135, 32] on input "Filter by keyword..." at bounding box center [128, 31] width 93 height 11
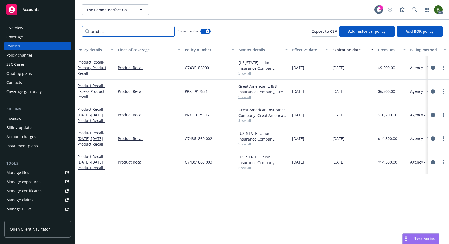
type input "product"
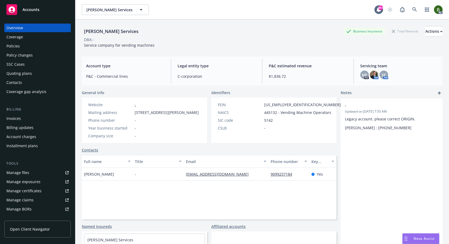
click at [24, 46] on div "Policies" at bounding box center [37, 46] width 62 height 9
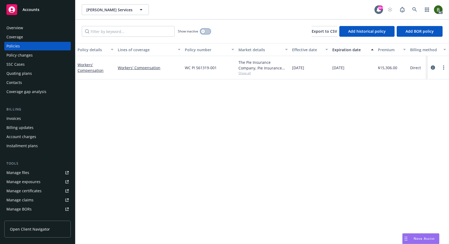
click at [209, 30] on button "button" at bounding box center [205, 31] width 10 height 5
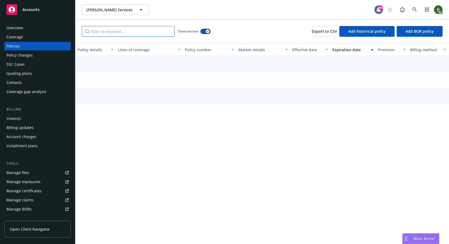
click at [156, 28] on input "Filter by keyword..." at bounding box center [128, 31] width 93 height 11
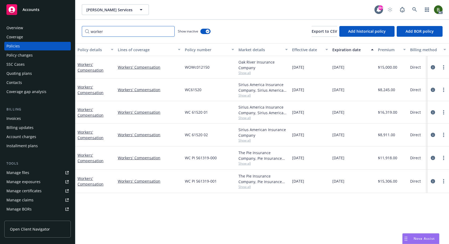
type input "worker"
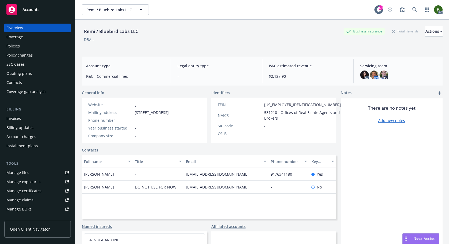
click at [22, 47] on div "Policies" at bounding box center [37, 46] width 62 height 9
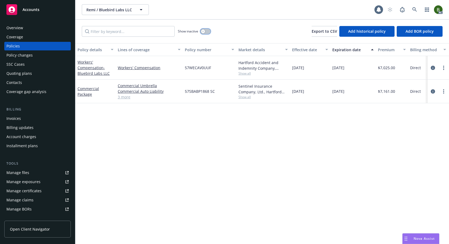
click at [204, 29] on div "button" at bounding box center [203, 31] width 4 height 4
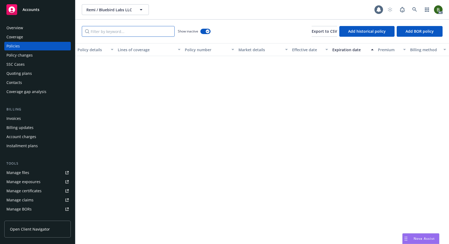
click at [156, 29] on input "Filter by keyword..." at bounding box center [128, 31] width 93 height 11
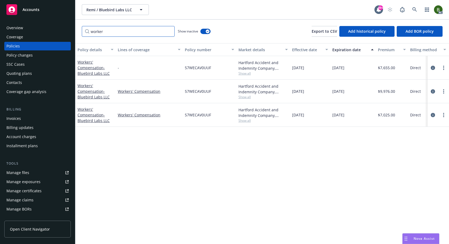
type input "worker"
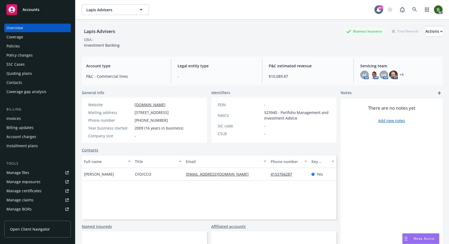
click at [20, 45] on div "Policies" at bounding box center [37, 46] width 62 height 9
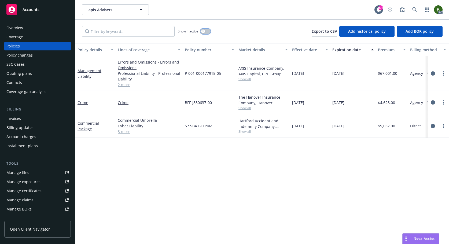
click at [205, 29] on button "button" at bounding box center [205, 31] width 10 height 5
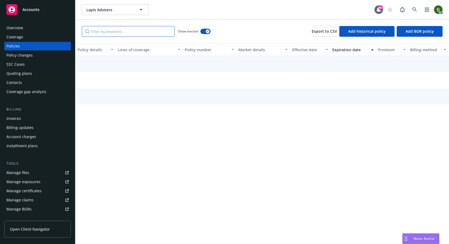
click at [154, 33] on input "Filter by keyword..." at bounding box center [128, 31] width 93 height 11
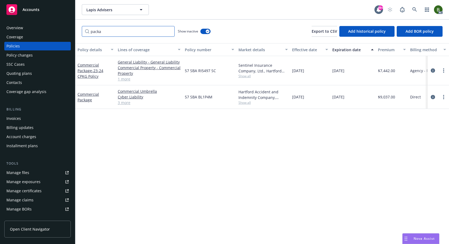
type input "packa"
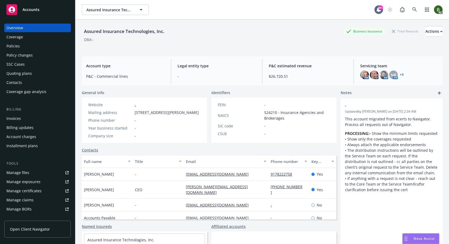
click at [10, 47] on div "Policies" at bounding box center [12, 46] width 13 height 9
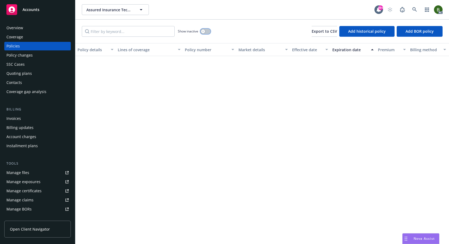
click at [204, 30] on div "button" at bounding box center [203, 31] width 4 height 4
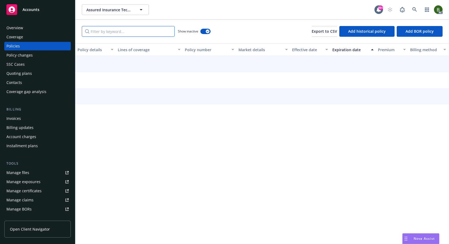
click at [161, 33] on input "Filter by keyword..." at bounding box center [128, 31] width 93 height 11
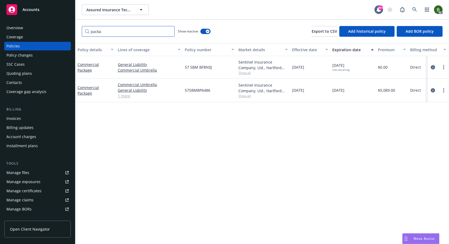
type input "packa"
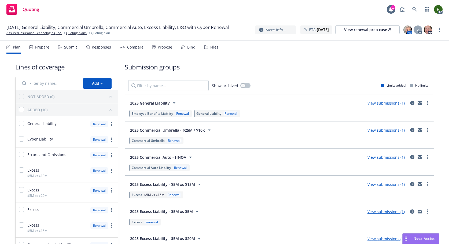
click at [215, 46] on div "Files" at bounding box center [214, 47] width 8 height 4
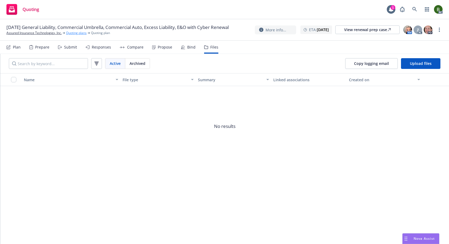
click at [72, 35] on link "Quoting plans" at bounding box center [76, 33] width 21 height 5
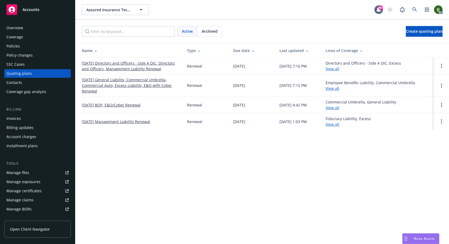
click at [149, 85] on link "[DATE] General Liability, Commercial Umbrella, Commercial Auto, Excess Liabilit…" at bounding box center [130, 85] width 97 height 17
